Goal: Task Accomplishment & Management: Complete application form

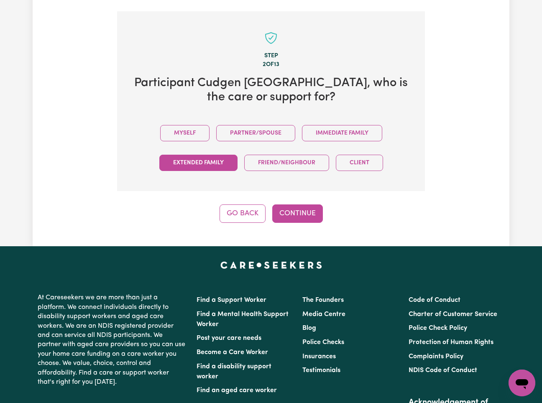
drag, startPoint x: 188, startPoint y: 119, endPoint x: 213, endPoint y: 151, distance: 41.1
click at [189, 125] on button "Myself" at bounding box center [184, 133] width 49 height 16
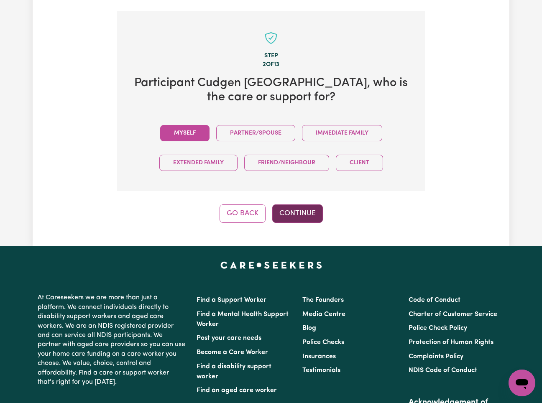
click at [312, 206] on button "Continue" at bounding box center [297, 213] width 51 height 18
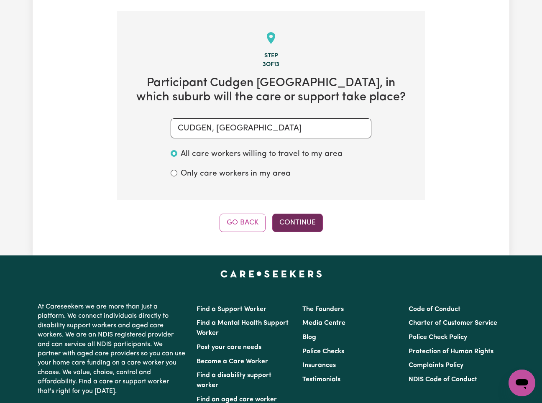
click at [294, 214] on button "Continue" at bounding box center [297, 223] width 51 height 18
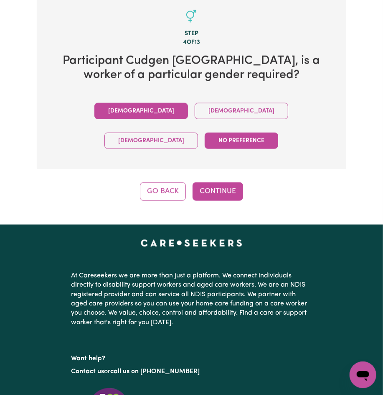
click at [96, 106] on button "Male" at bounding box center [142, 111] width 94 height 16
click at [212, 182] on button "Continue" at bounding box center [218, 191] width 51 height 18
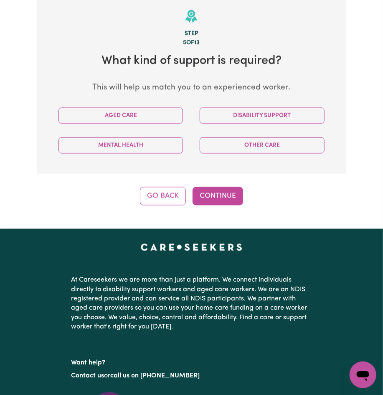
scroll to position [288, 0]
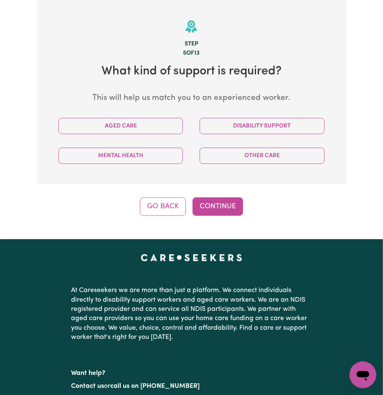
click at [322, 194] on div "Step 5 of 13 What kind of support is required? This will help us match you to a…" at bounding box center [191, 108] width 309 height 216
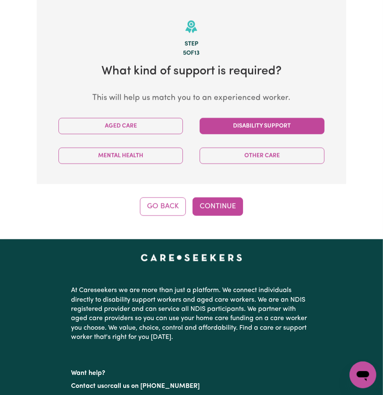
click at [248, 120] on button "Disability Support" at bounding box center [262, 126] width 125 height 16
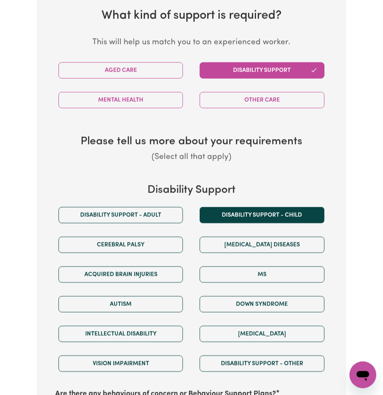
scroll to position [399, 0]
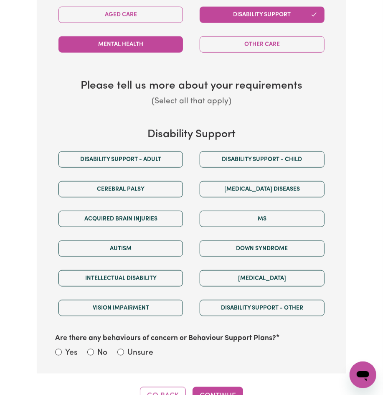
click at [140, 41] on button "Mental Health" at bounding box center [121, 44] width 125 height 16
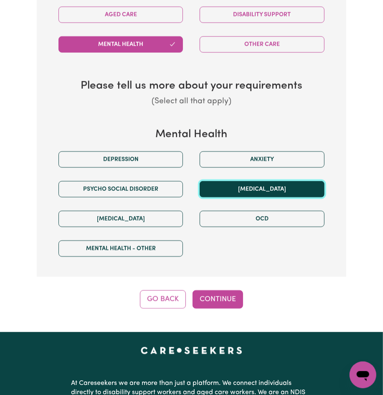
click at [240, 192] on button "Schizophrenia" at bounding box center [262, 189] width 125 height 16
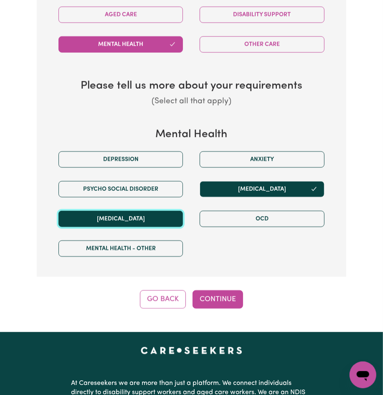
click at [162, 211] on button "Bipolar Disorder" at bounding box center [121, 219] width 125 height 16
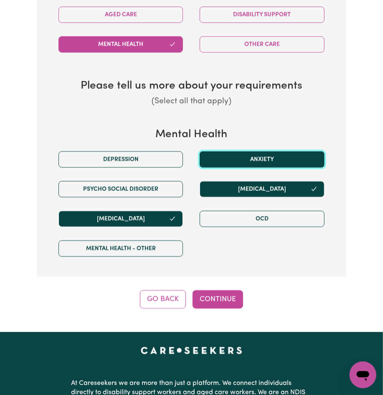
click at [284, 157] on button "Anxiety" at bounding box center [262, 159] width 125 height 16
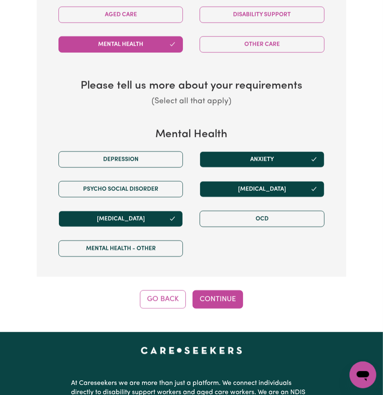
click at [187, 161] on div "Depression" at bounding box center [120, 160] width 141 height 30
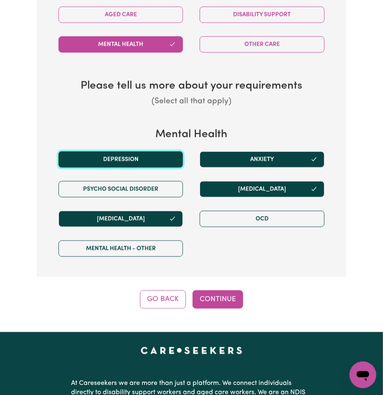
click at [167, 157] on button "Depression" at bounding box center [121, 159] width 125 height 16
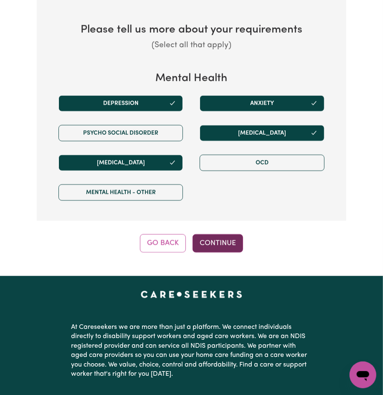
click at [219, 249] on button "Continue" at bounding box center [218, 243] width 51 height 18
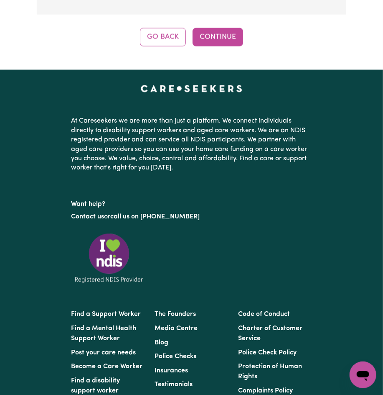
scroll to position [288, 0]
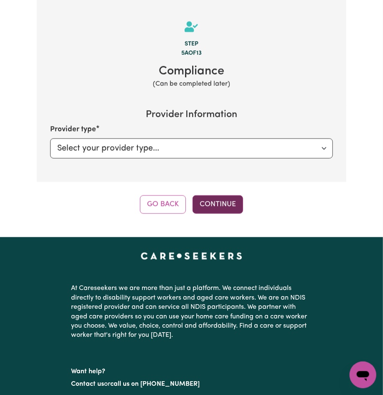
drag, startPoint x: 194, startPoint y: 190, endPoint x: 202, endPoint y: 201, distance: 13.5
click at [196, 194] on div "Step 5a of 13 Compliance (Can be completed later) Provider Information Provider…" at bounding box center [191, 107] width 309 height 214
click at [202, 201] on button "Continue" at bounding box center [218, 204] width 51 height 18
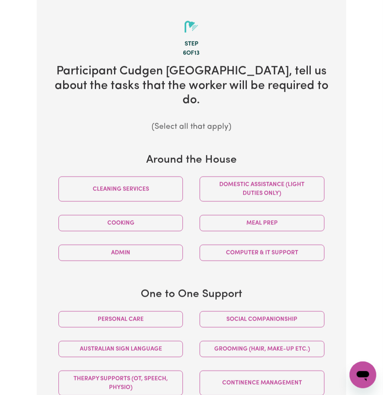
scroll to position [455, 0]
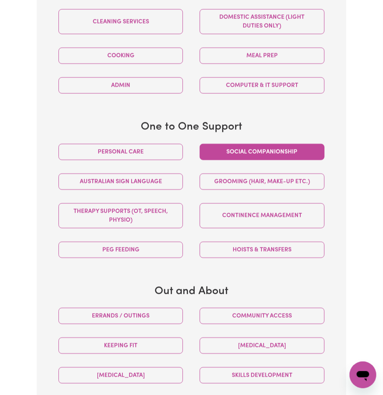
click at [242, 144] on button "Social companionship" at bounding box center [262, 152] width 125 height 16
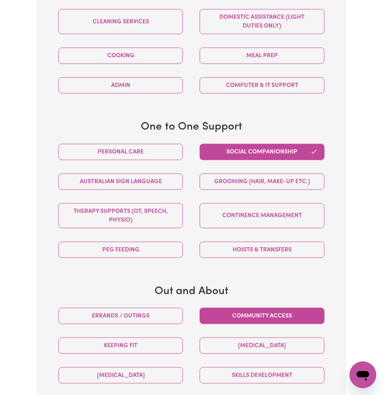
click at [245, 310] on button "Community access" at bounding box center [262, 316] width 125 height 16
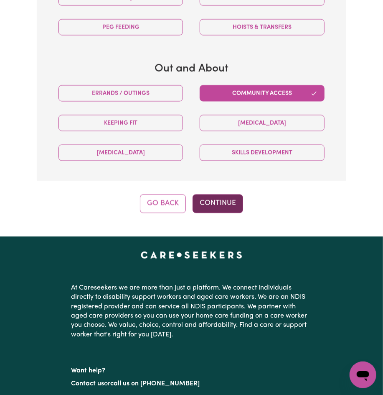
click at [231, 194] on button "Continue" at bounding box center [218, 203] width 51 height 18
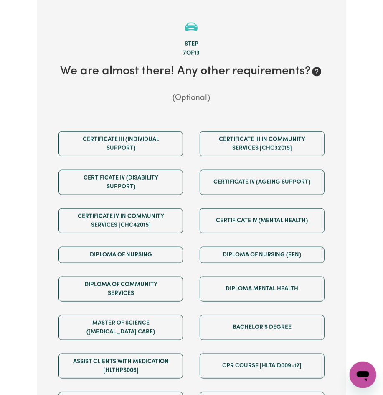
scroll to position [567, 0]
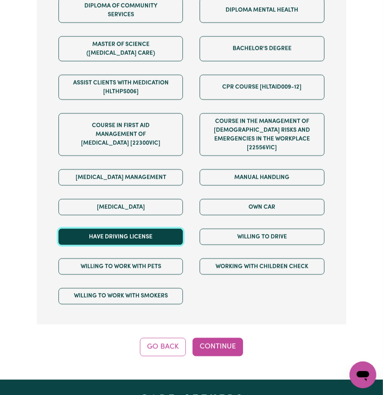
click at [148, 242] on button "Have driving license" at bounding box center [121, 237] width 125 height 16
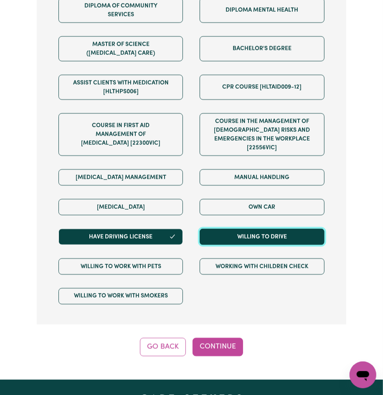
click at [237, 237] on button "Willing to drive" at bounding box center [262, 237] width 125 height 16
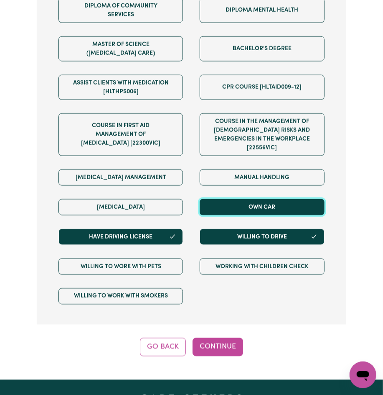
click at [251, 209] on button "Own Car" at bounding box center [262, 207] width 125 height 16
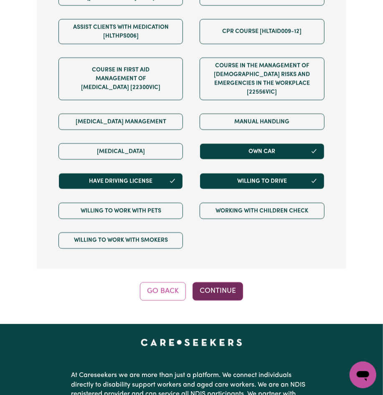
click at [227, 287] on button "Continue" at bounding box center [218, 291] width 51 height 18
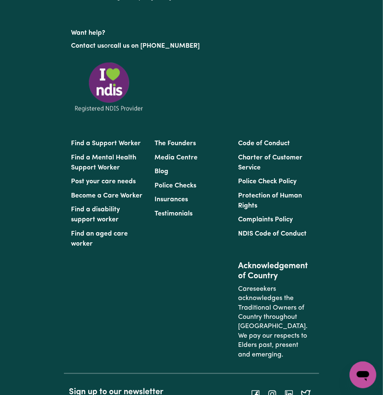
scroll to position [288, 0]
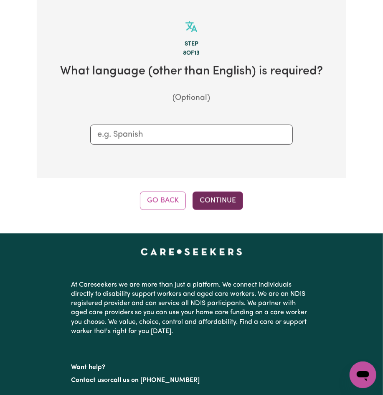
click at [223, 201] on button "Continue" at bounding box center [218, 201] width 51 height 18
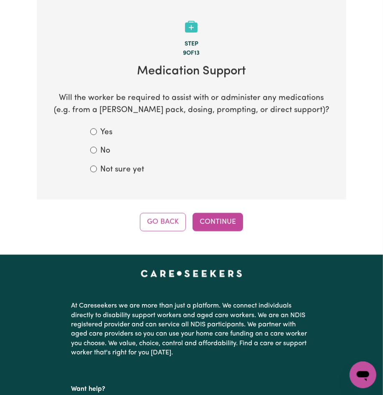
click at [143, 179] on section "Step 9 of 13 Medication Support Will the worker be required to assist with or a…" at bounding box center [191, 100] width 309 height 200
click at [134, 169] on label "Not sure yet" at bounding box center [122, 170] width 44 height 12
click at [97, 169] on input "Not sure yet" at bounding box center [93, 169] width 7 height 7
radio input "true"
click at [222, 228] on button "Continue" at bounding box center [218, 222] width 51 height 18
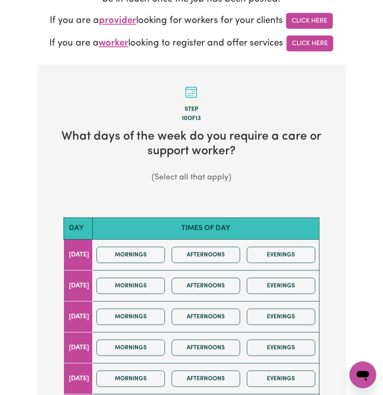
scroll to position [446, 0]
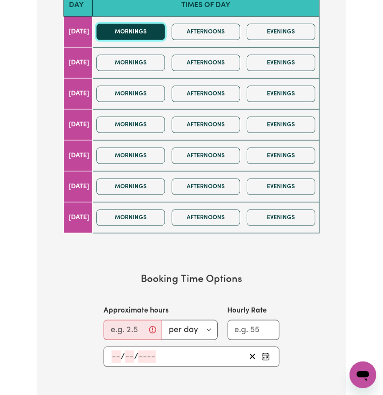
click at [136, 34] on button "Mornings" at bounding box center [131, 32] width 69 height 16
click at [134, 73] on div "Mornings Afternoons Evenings" at bounding box center [206, 63] width 226 height 30
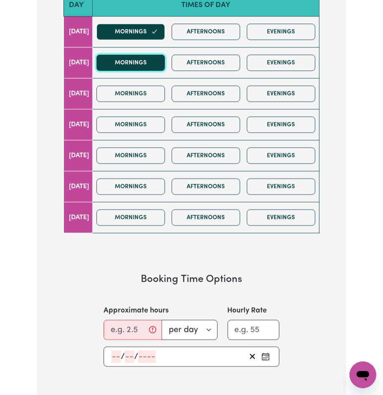
click at [130, 71] on button "Mornings" at bounding box center [131, 63] width 69 height 16
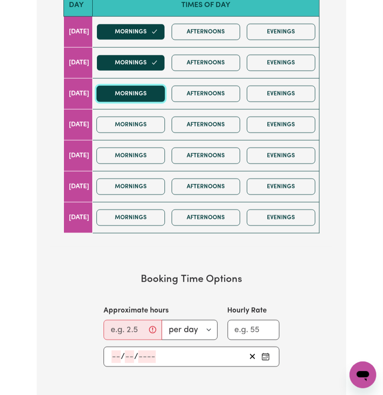
click at [128, 93] on button "Mornings" at bounding box center [131, 94] width 69 height 16
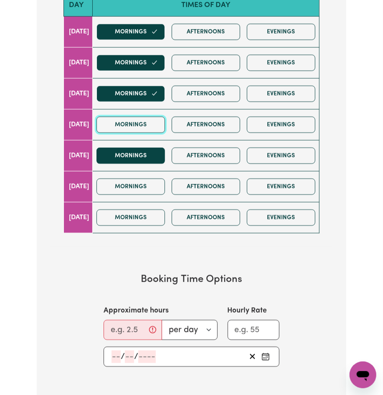
drag, startPoint x: 129, startPoint y: 123, endPoint x: 134, endPoint y: 153, distance: 31.0
click at [130, 130] on button "Mornings" at bounding box center [131, 125] width 69 height 16
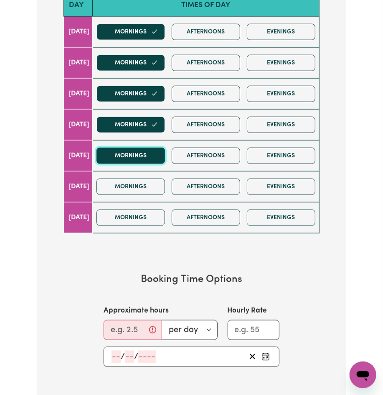
click at [135, 160] on button "Mornings" at bounding box center [131, 156] width 69 height 16
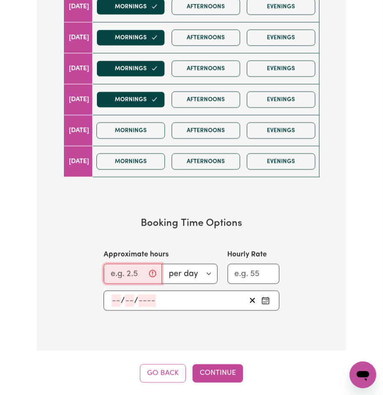
click at [122, 277] on input "Approximate hours" at bounding box center [133, 274] width 59 height 20
type input "2"
click at [116, 302] on input "number" at bounding box center [116, 300] width 9 height 13
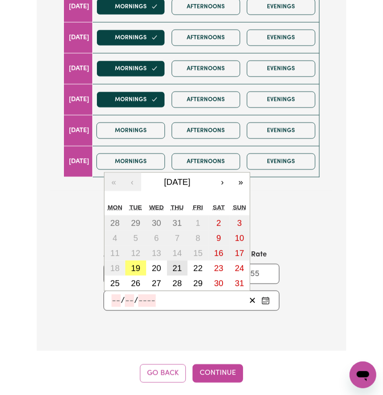
click at [178, 266] on abbr "21" at bounding box center [177, 267] width 9 height 9
type input "2025-08-21"
type input "21"
type input "8"
type input "2025"
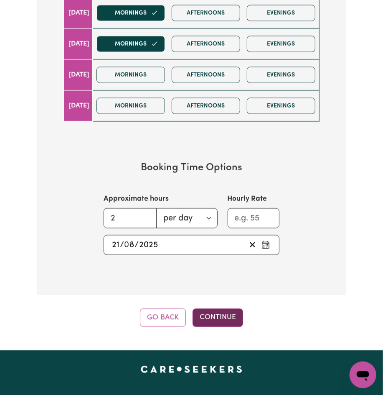
click at [222, 316] on button "Continue" at bounding box center [218, 318] width 51 height 18
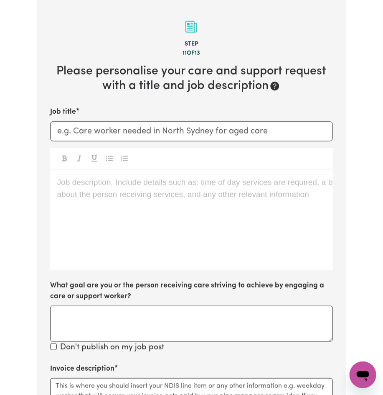
click at [171, 176] on p "Job description. Include details such as: time of day services are required, a …" at bounding box center [191, 182] width 269 height 12
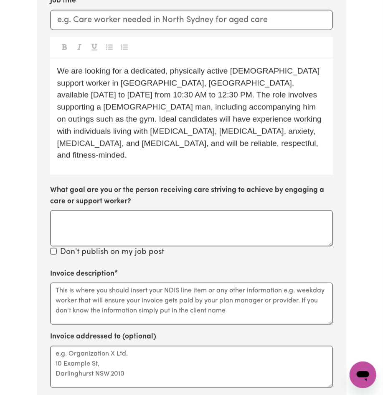
scroll to position [511, 0]
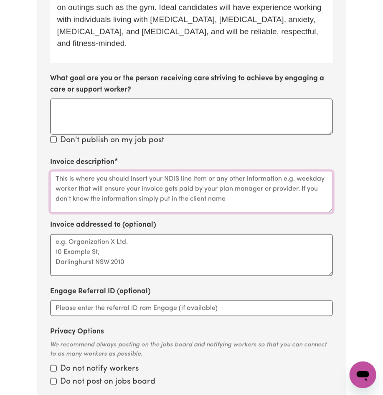
click at [124, 197] on textarea "Invoice description" at bounding box center [191, 192] width 283 height 42
paste textarea "Please click apply if you are interested in the role. If you have questions bef…"
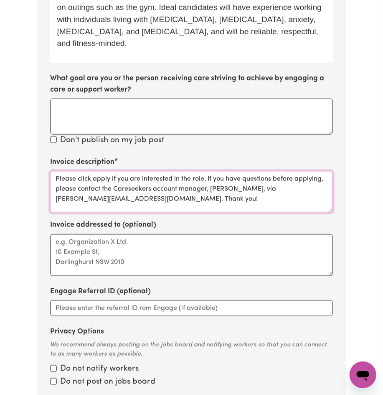
scroll to position [1, 0]
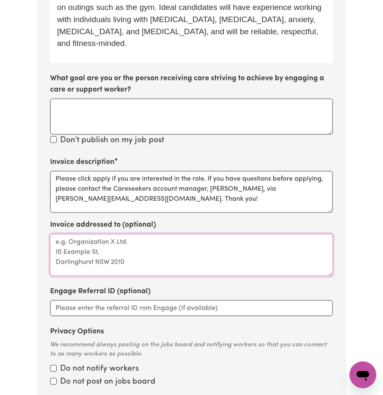
click at [128, 243] on textarea "Invoice addressed to (optional)" at bounding box center [191, 255] width 283 height 42
click at [112, 47] on div "We are looking for a dedicated, physically active male support worker in Cudgen…" at bounding box center [191, 5] width 283 height 116
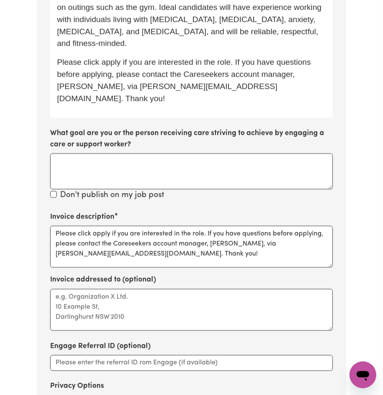
click at [301, 59] on span "Please click apply if you are interested in the role. If you have questions bef…" at bounding box center [185, 80] width 256 height 45
click at [302, 59] on span "Please click apply if you are interested in the role. If you have questions bef…" at bounding box center [185, 80] width 256 height 45
copy span "Lindsay"
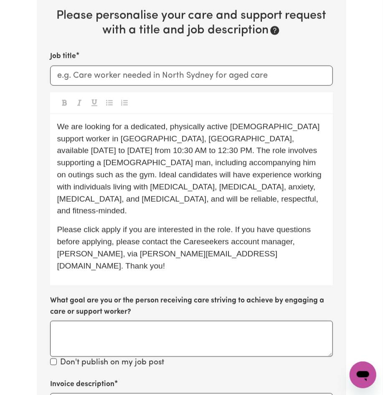
scroll to position [511, 0]
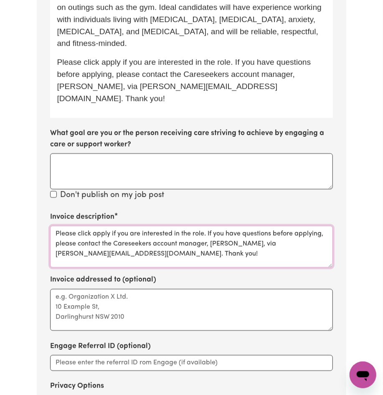
click at [93, 226] on textarea "Please click apply if you are interested in the role. If you have questions bef…" at bounding box center [191, 247] width 283 height 42
paste textarea "MLCS"
type textarea "Please click apply if you are interested in the role. If you have questions bef…"
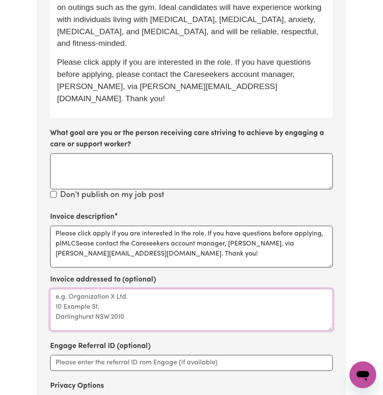
click at [109, 289] on textarea "Invoice addressed to (optional)" at bounding box center [191, 310] width 283 height 42
paste textarea "MLCS"
type textarea "MLCS"
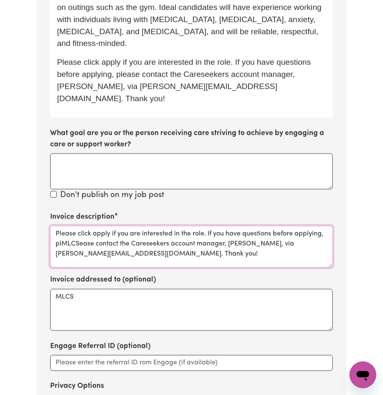
click at [112, 226] on textarea "Please click apply if you are interested in the role. If you have questions bef…" at bounding box center [191, 247] width 283 height 42
paste textarea "MLCS"
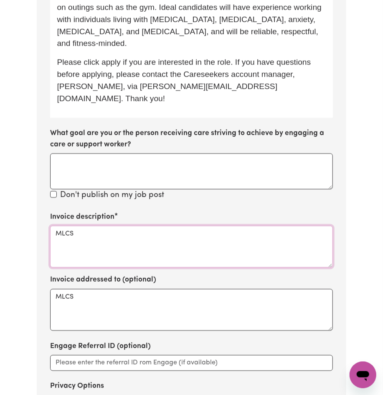
type textarea "MLCS"
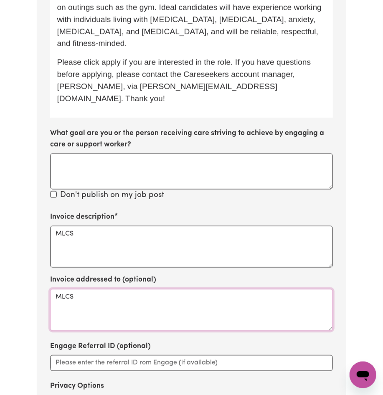
click at [79, 292] on textarea "MLCS" at bounding box center [191, 310] width 283 height 42
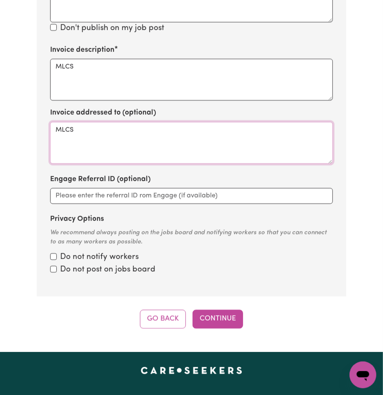
scroll to position [734, 0]
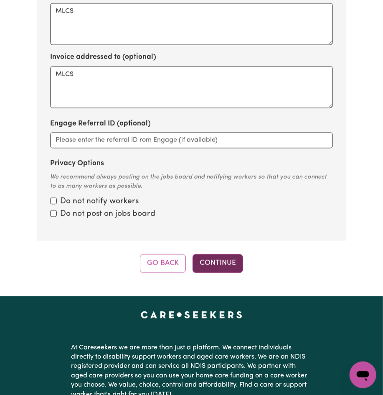
click at [216, 254] on button "Continue" at bounding box center [218, 263] width 51 height 18
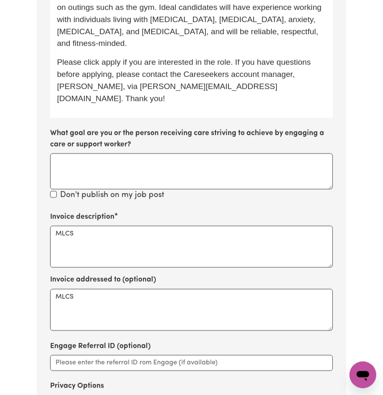
scroll to position [399, 0]
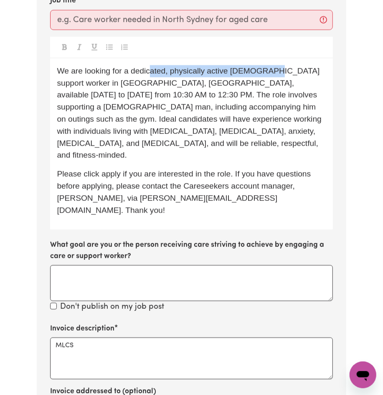
drag, startPoint x: 152, startPoint y: 73, endPoint x: 273, endPoint y: 72, distance: 120.8
click at [273, 72] on span "We are looking for a dedicated, physically active male support worker in Cudgen…" at bounding box center [190, 112] width 267 height 93
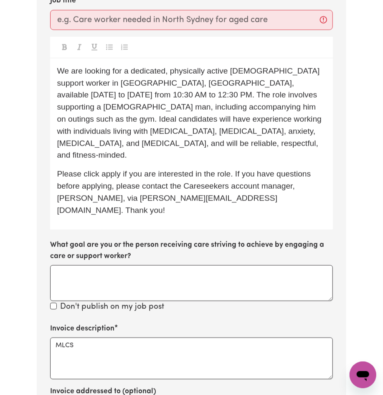
click at [190, 146] on p "We are looking for a dedicated, physically active male support worker in Cudgen…" at bounding box center [191, 113] width 269 height 96
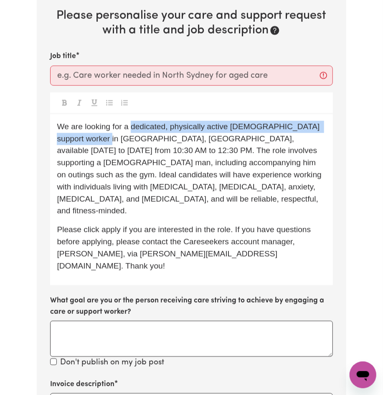
drag, startPoint x: 133, startPoint y: 124, endPoint x: 105, endPoint y: 134, distance: 29.8
click at [105, 134] on span "We are looking for a dedicated, physically active male support worker in Cudgen…" at bounding box center [190, 168] width 267 height 93
copy span "dedicated, physically active male support worker in Cudgen, NSW"
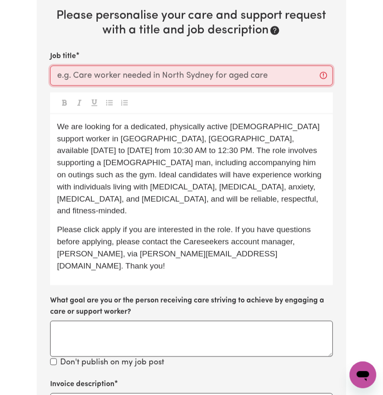
click at [102, 77] on input "Job title" at bounding box center [191, 76] width 283 height 20
paste input "dedicated, physically active male support worker in Cudgen, NSW"
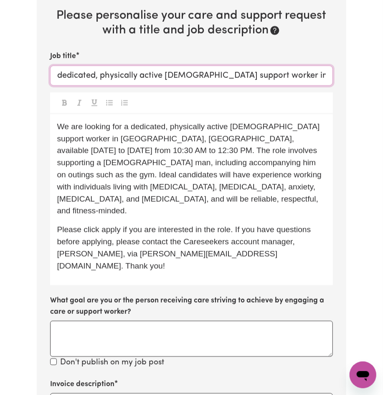
drag, startPoint x: 63, startPoint y: 74, endPoint x: 47, endPoint y: 74, distance: 15.9
click at [47, 74] on section "Step 11 of 13 Please personalise your care and support request with a title and…" at bounding box center [191, 287] width 309 height 687
drag, startPoint x: 107, startPoint y: 70, endPoint x: 102, endPoint y: 71, distance: 4.6
click at [102, 71] on input "Dedicated, physically active male support worker in Cudgen, NSW" at bounding box center [191, 76] width 283 height 20
click at [141, 73] on input "Dedicated, Physically active male support worker in Cudgen, NSW" at bounding box center [191, 76] width 283 height 20
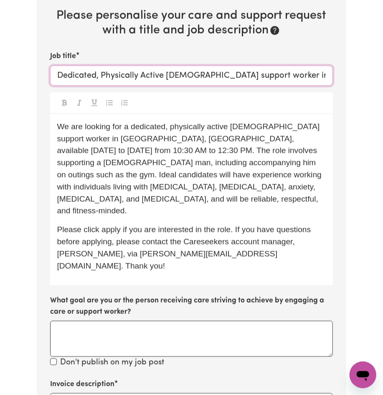
click at [174, 76] on input "Dedicated, Physically Active male support worker in Cudgen, NSW" at bounding box center [191, 76] width 283 height 20
drag, startPoint x: 194, startPoint y: 76, endPoint x: 185, endPoint y: 77, distance: 9.2
click at [185, 77] on input "Dedicated, Physically Active Male support worker in Cudgen, NSW" at bounding box center [191, 76] width 283 height 20
drag, startPoint x: 228, startPoint y: 74, endPoint x: 224, endPoint y: 74, distance: 4.6
click at [224, 74] on input "Dedicated, Physically Active Male Support worker in Cudgen, NSW" at bounding box center [191, 76] width 283 height 20
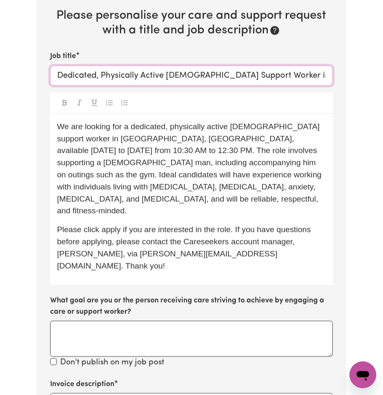
drag, startPoint x: 251, startPoint y: 74, endPoint x: 251, endPoint y: 79, distance: 5.0
click at [251, 74] on input "Dedicated, Physically Active Male Support Worker in Cudgen, NSW" at bounding box center [191, 76] width 283 height 20
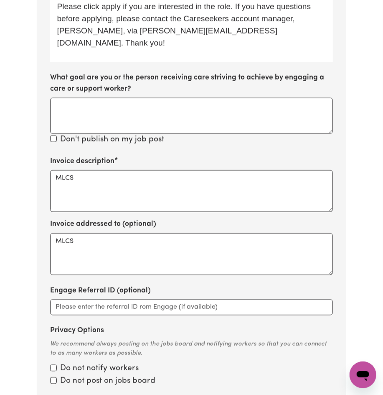
scroll to position [845, 0]
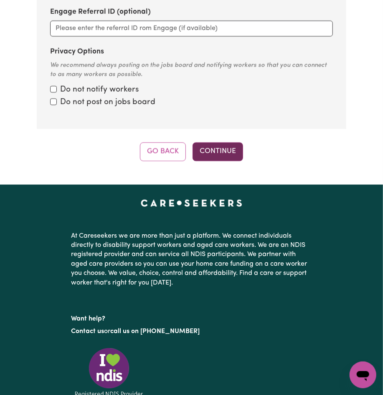
type input "Dedicated, Physically Active Male Support Worker Needed in Cudgen, NSW"
click at [213, 142] on button "Continue" at bounding box center [218, 151] width 51 height 18
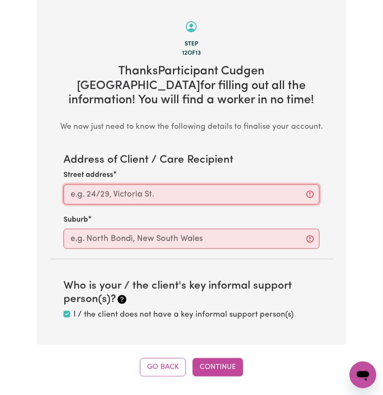
paste input "Cudgen, NSW"
drag, startPoint x: 129, startPoint y: 179, endPoint x: 113, endPoint y: 182, distance: 16.2
click at [129, 184] on input "Street address" at bounding box center [192, 194] width 256 height 20
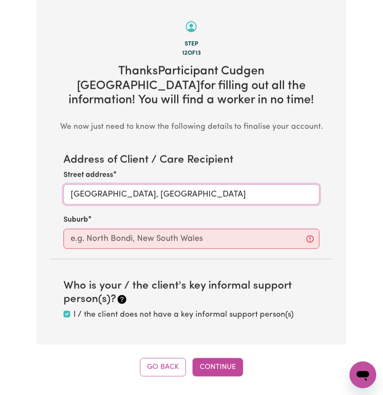
drag, startPoint x: 100, startPoint y: 178, endPoint x: 45, endPoint y: 173, distance: 54.6
click at [45, 173] on section "Step 12 of 13 Thanks Participant Cudgen NSW for filling out all the information…" at bounding box center [191, 172] width 309 height 345
type input "Cudgen, NSW"
click at [127, 240] on div "Address of Client / Care Recipient Street address Cudgen, NSW Suburb Who is you…" at bounding box center [191, 237] width 283 height 168
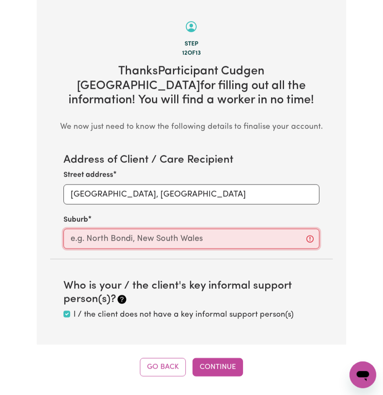
click at [119, 229] on input "text" at bounding box center [192, 239] width 256 height 20
paste input "Cudgen"
type input "Cudgen"
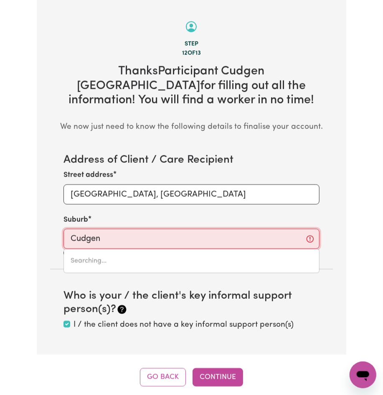
type input "Cudgen, New South Wales, 2487"
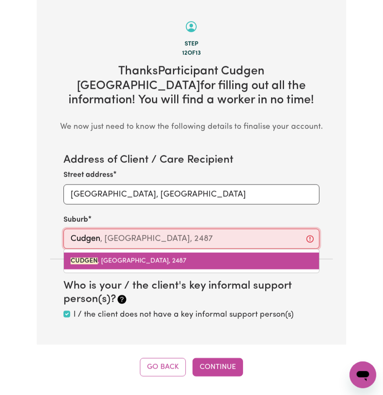
click at [112, 253] on link "CUDGEN , New South Wales, 2487" at bounding box center [191, 261] width 255 height 17
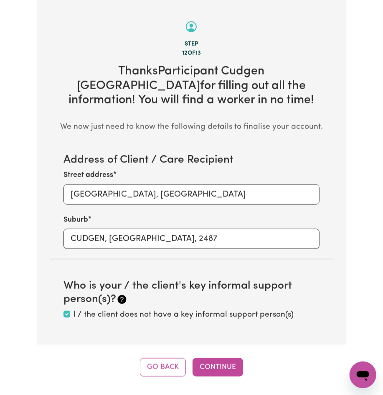
scroll to position [455, 0]
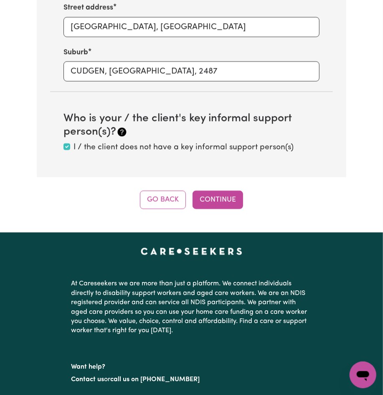
click at [223, 176] on div "Step 12 of 13 Thanks Participant Cudgen NSW for filling out all the information…" at bounding box center [191, 20] width 309 height 377
click at [206, 192] on button "Continue" at bounding box center [218, 200] width 51 height 18
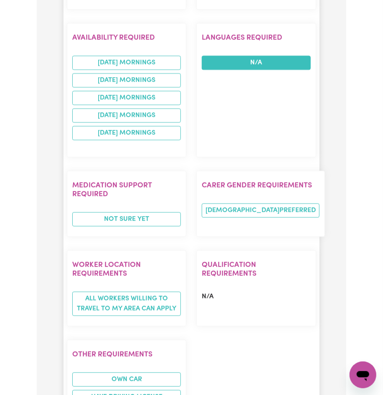
scroll to position [1180, 0]
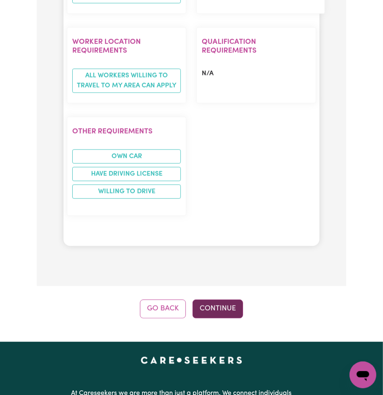
click at [230, 299] on button "Continue" at bounding box center [218, 308] width 51 height 18
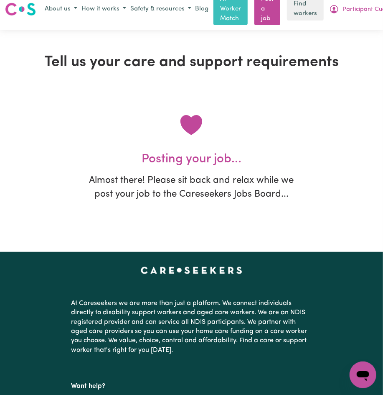
scroll to position [0, 0]
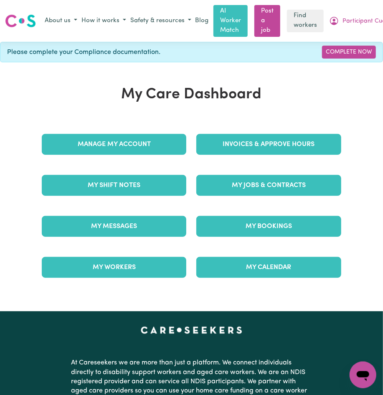
click at [227, 166] on div "My Jobs & Contracts" at bounding box center [269, 185] width 155 height 41
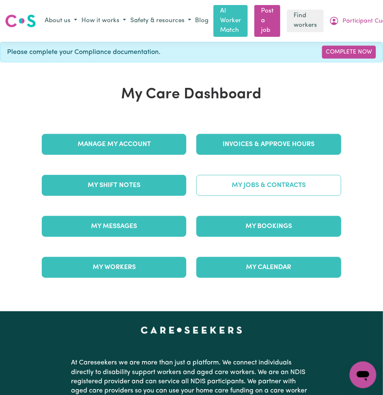
click at [225, 175] on link "My Jobs & Contracts" at bounding box center [269, 185] width 145 height 21
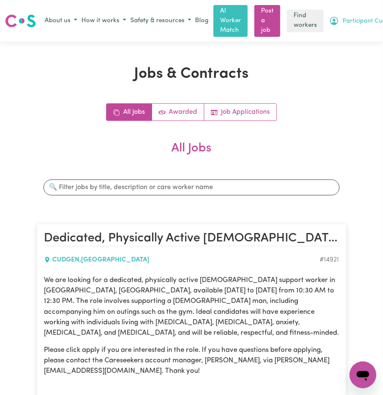
drag, startPoint x: 372, startPoint y: 15, endPoint x: 360, endPoint y: 28, distance: 17.2
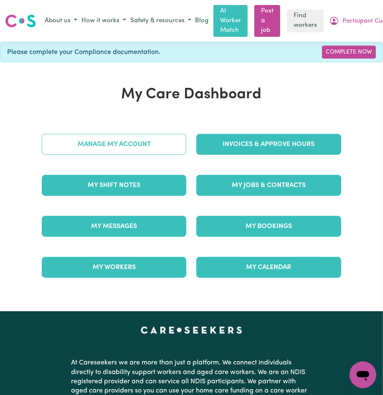
click at [149, 148] on link "Manage My Account" at bounding box center [114, 144] width 145 height 21
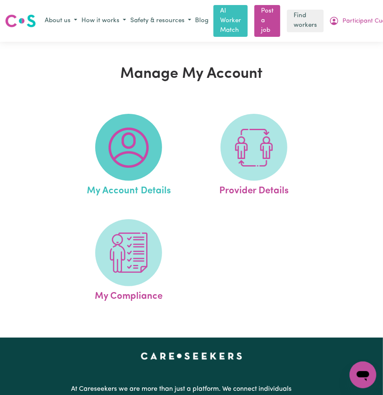
click at [115, 161] on img at bounding box center [129, 148] width 40 height 40
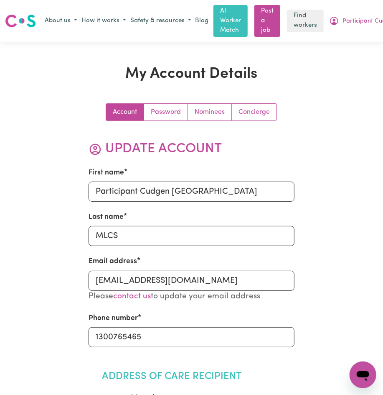
click at [245, 116] on link "Concierge" at bounding box center [254, 112] width 45 height 17
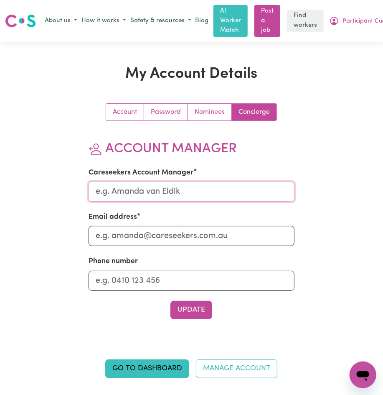
click at [129, 187] on input "Careseekers Account Manager" at bounding box center [192, 191] width 206 height 20
type input "Lindsay"
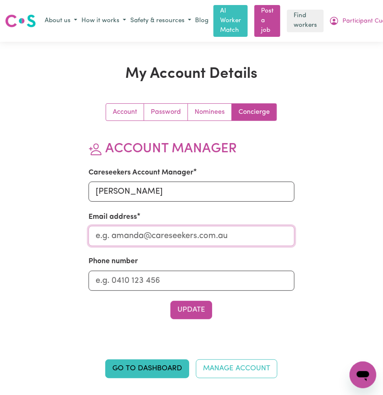
click at [140, 229] on input "Email address" at bounding box center [192, 236] width 206 height 20
type input "Lindsay@careseekers.com.au"
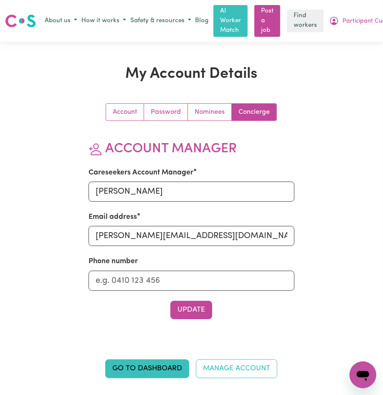
click at [137, 297] on section "Account Manager Careseekers Account Manager Lindsay Email address Lindsay@cares…" at bounding box center [192, 230] width 206 height 178
click at [136, 287] on input "Phone number" at bounding box center [192, 281] width 206 height 20
type input "1300765465"
click at [193, 317] on button "Update" at bounding box center [192, 310] width 42 height 18
drag, startPoint x: 193, startPoint y: 299, endPoint x: 190, endPoint y: 303, distance: 5.0
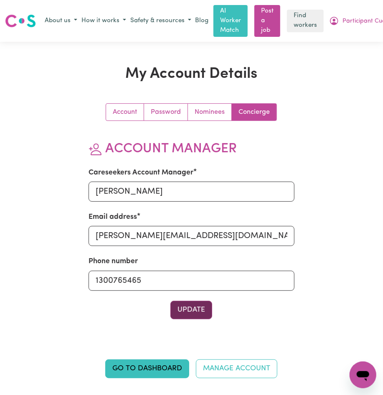
click at [192, 301] on section "Account Manager Careseekers Account Manager Lindsay Email address Lindsay@cares…" at bounding box center [192, 230] width 206 height 178
click at [188, 306] on button "Update" at bounding box center [192, 310] width 42 height 18
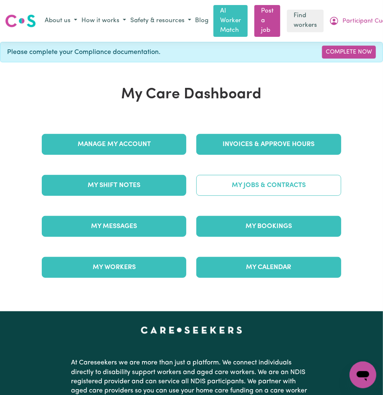
click at [266, 187] on link "My Jobs & Contracts" at bounding box center [269, 185] width 145 height 21
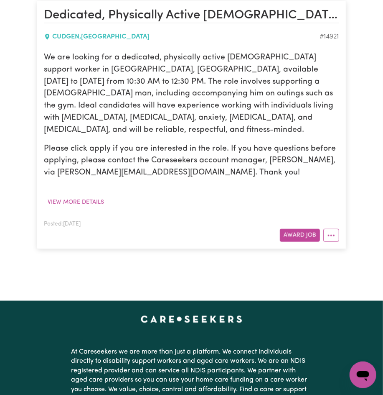
scroll to position [167, 0]
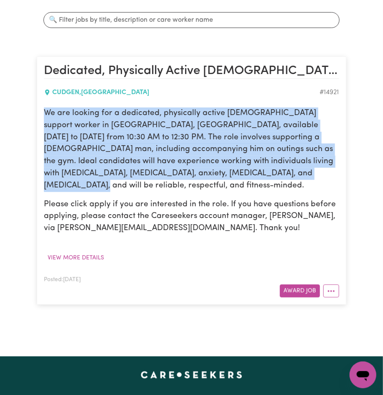
drag, startPoint x: 242, startPoint y: 176, endPoint x: 44, endPoint y: 115, distance: 207.1
click at [44, 115] on p "We are looking for a dedicated, physically active male support worker in Cudgen…" at bounding box center [191, 149] width 295 height 84
copy p "We are looking for a dedicated, physically active male support worker in Cudgen…"
click at [58, 110] on p "We are looking for a dedicated, physically active male support worker in Cudgen…" at bounding box center [191, 149] width 295 height 84
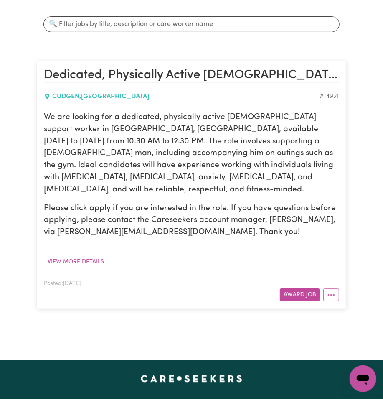
scroll to position [0, 0]
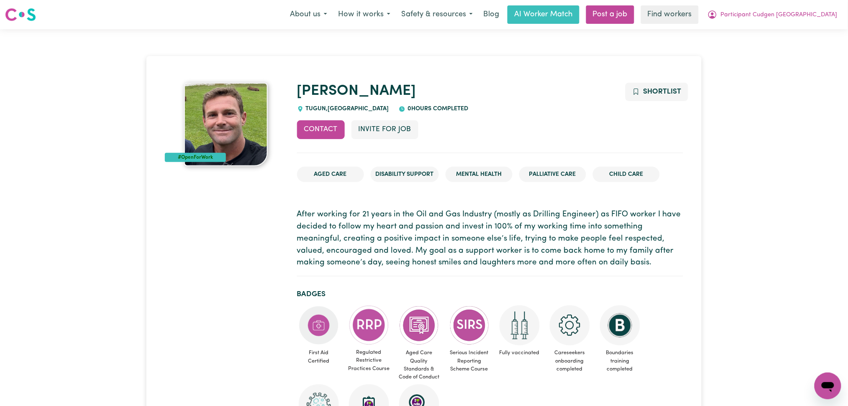
drag, startPoint x: 507, startPoint y: 86, endPoint x: 541, endPoint y: 86, distance: 33.5
click at [507, 86] on h1 "Carlos" at bounding box center [490, 92] width 386 height 18
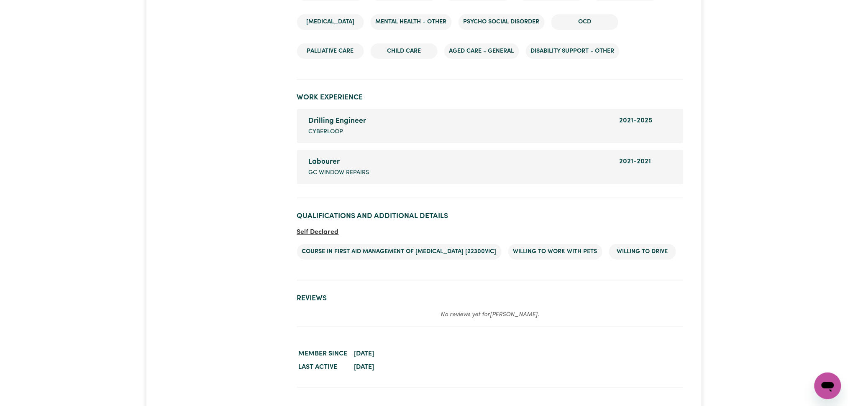
scroll to position [1331, 0]
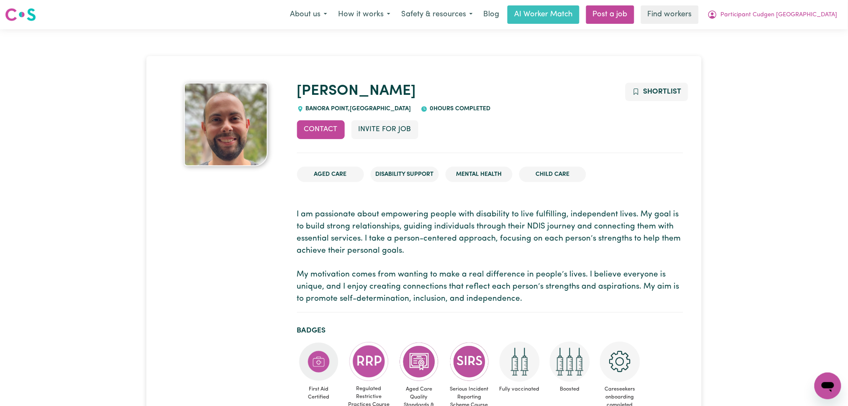
click at [519, 106] on div "Pedro BANORA POINT , New South Wales 0 hours completed" at bounding box center [490, 98] width 386 height 31
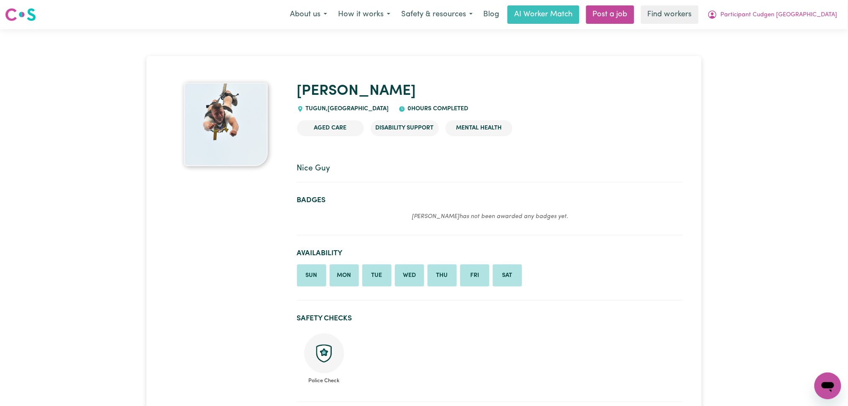
click at [431, 172] on p "Nice Guy" at bounding box center [490, 169] width 386 height 12
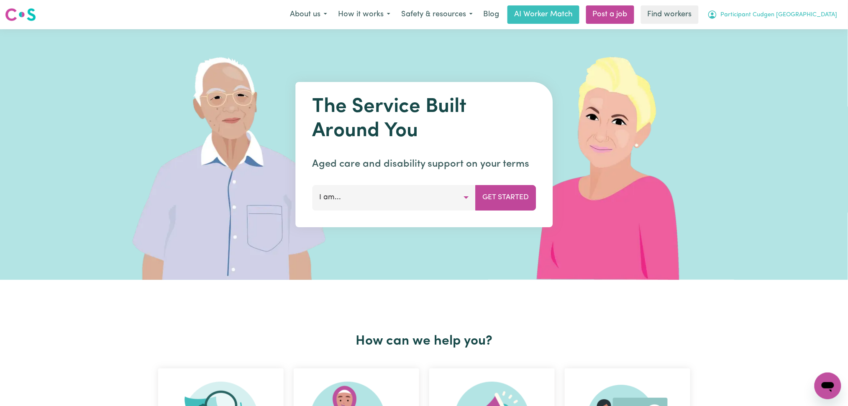
click at [802, 15] on span "Participant Cudgen [GEOGRAPHIC_DATA]" at bounding box center [778, 14] width 117 height 9
click at [790, 47] on link "Logout" at bounding box center [809, 48] width 66 height 16
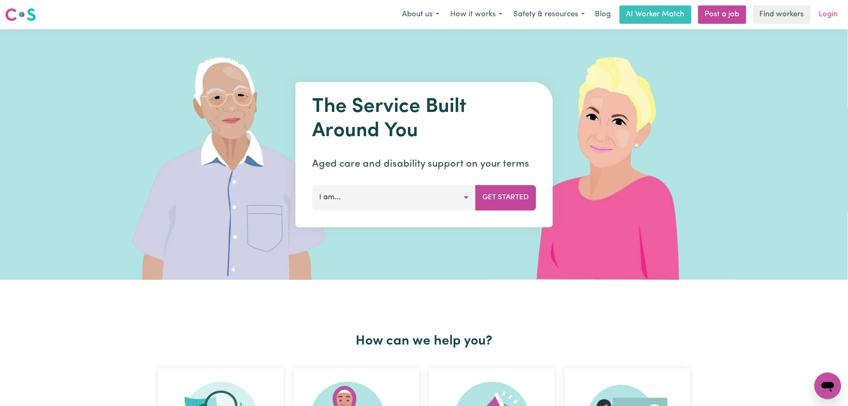
click at [827, 15] on link "Login" at bounding box center [828, 14] width 29 height 18
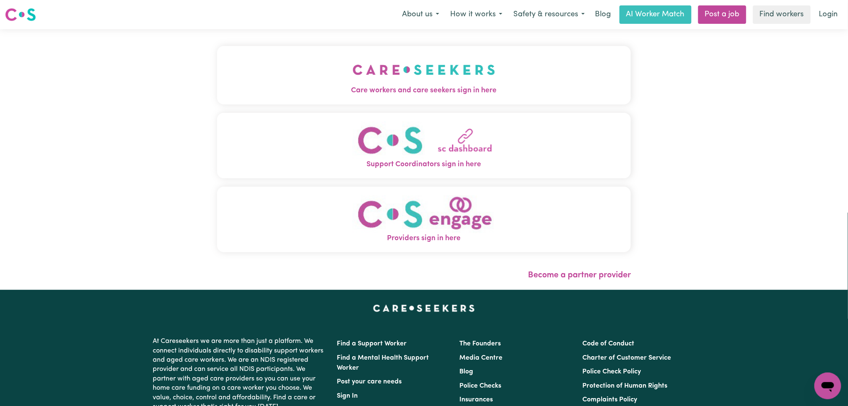
click at [353, 63] on img "Care workers and care seekers sign in here" at bounding box center [424, 69] width 143 height 31
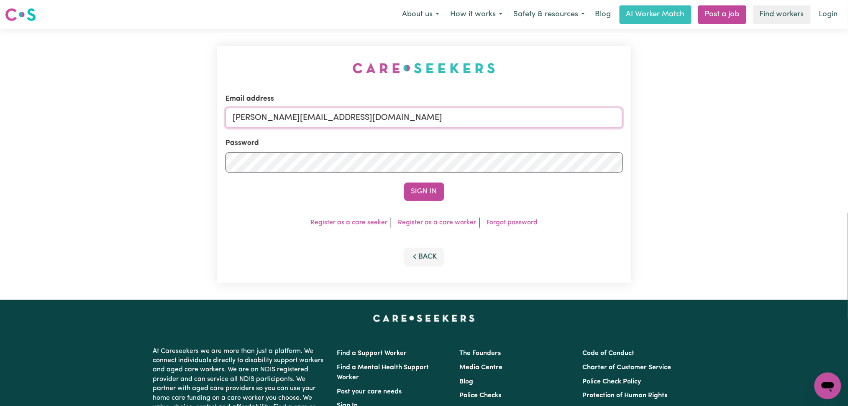
drag, startPoint x: 317, startPoint y: 122, endPoint x: 319, endPoint y: 127, distance: 5.3
click at [317, 122] on input "[PERSON_NAME][EMAIL_ADDRESS][DOMAIN_NAME]" at bounding box center [423, 118] width 397 height 20
type input "[EMAIL_ADDRESS][DOMAIN_NAME]"
click at [427, 196] on button "Sign In" at bounding box center [424, 192] width 40 height 18
